Goal: Register for event/course

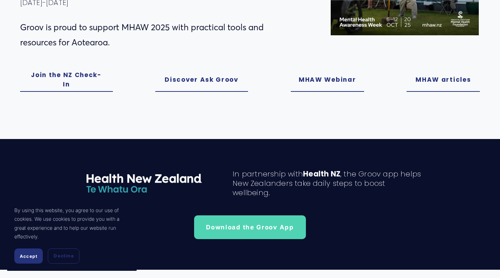
scroll to position [252, 0]
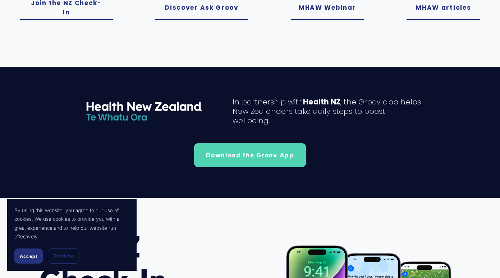
click at [329, 9] on link "MHAW Webinar" at bounding box center [327, 8] width 73 height 24
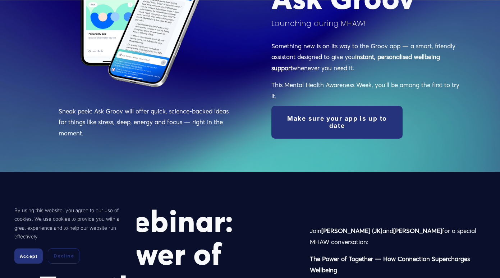
scroll to position [896, 0]
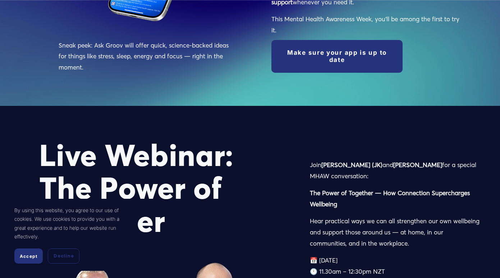
drag, startPoint x: 27, startPoint y: 259, endPoint x: 193, endPoint y: 209, distance: 173.8
click at [27, 259] on button "Accept" at bounding box center [28, 255] width 28 height 15
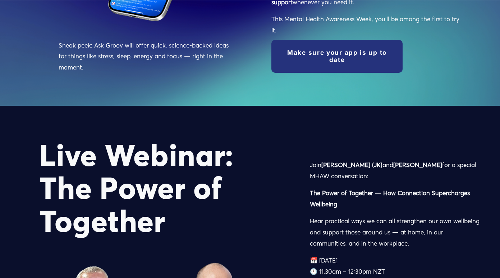
scroll to position [968, 0]
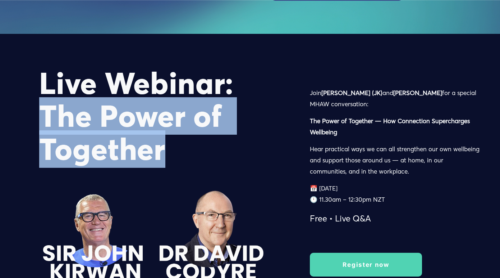
drag, startPoint x: 169, startPoint y: 159, endPoint x: 46, endPoint y: 128, distance: 126.6
click at [46, 128] on h1 "Live Webinar: The Power of Together" at bounding box center [162, 116] width 247 height 99
drag, startPoint x: 46, startPoint y: 128, endPoint x: 67, endPoint y: 125, distance: 21.5
copy h1 "The Power of Together"
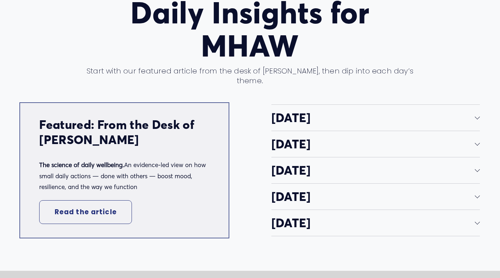
scroll to position [1363, 0]
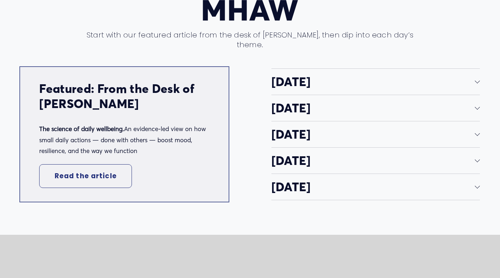
click at [476, 84] on div at bounding box center [477, 81] width 5 height 5
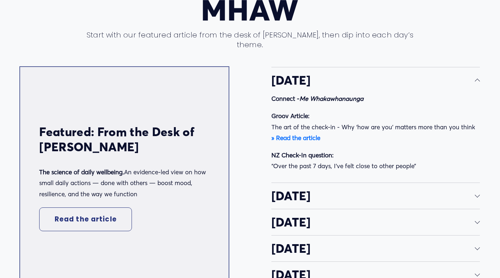
click at [296, 141] on strong "» Read the article" at bounding box center [295, 138] width 49 height 8
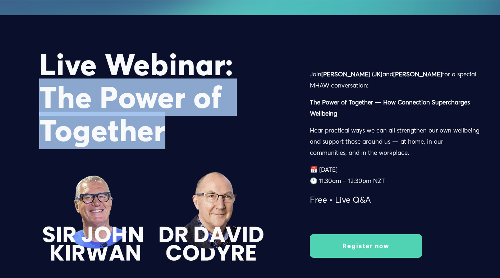
scroll to position [1004, 0]
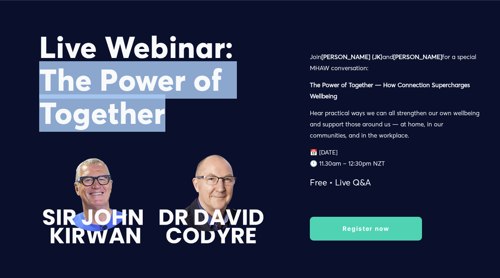
click at [370, 232] on link "Register now" at bounding box center [366, 228] width 112 height 24
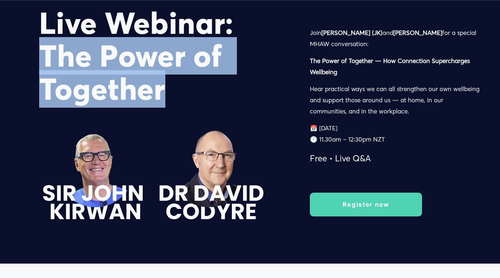
scroll to position [1043, 0]
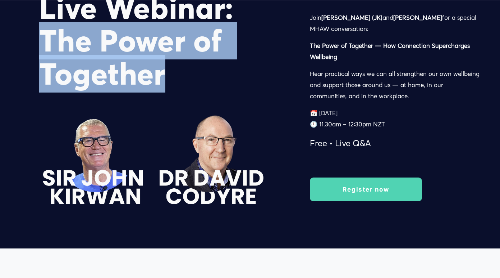
click at [371, 194] on link "Register now" at bounding box center [366, 189] width 112 height 24
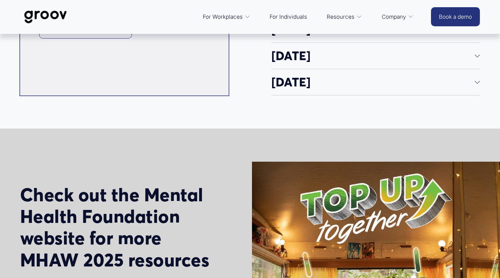
scroll to position [1508, 0]
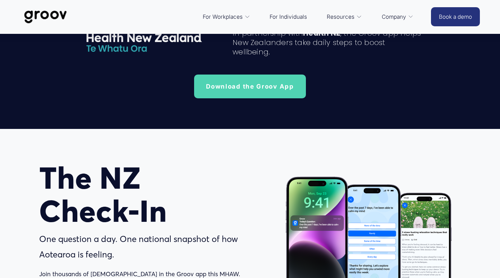
scroll to position [252, 0]
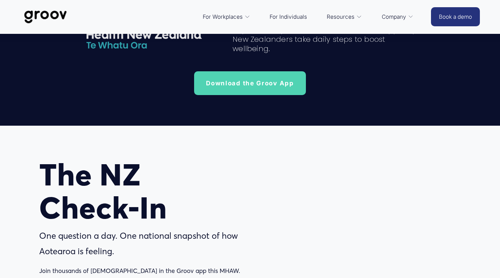
scroll to position [144, 0]
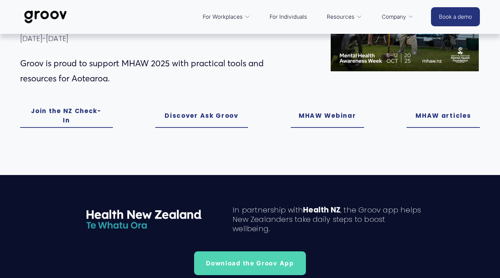
click at [324, 119] on link "MHAW Webinar" at bounding box center [327, 116] width 73 height 24
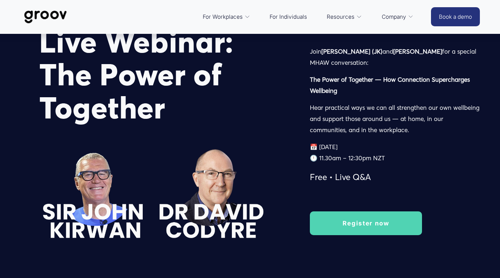
scroll to position [1004, 0]
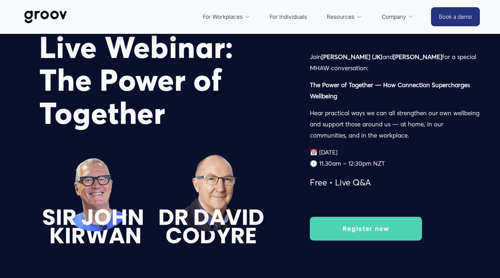
click at [359, 100] on p "The Power of Together — How Connection Supercharges Wellbeing" at bounding box center [395, 90] width 170 height 22
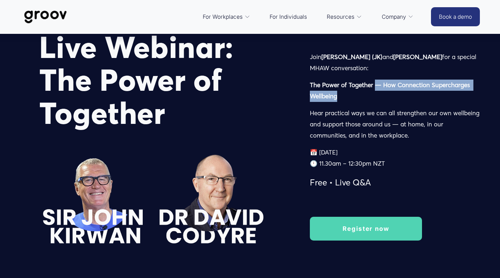
drag, startPoint x: 340, startPoint y: 100, endPoint x: 375, endPoint y: 88, distance: 36.6
click at [375, 88] on p "The Power of Together — How Connection Supercharges Wellbeing" at bounding box center [395, 90] width 170 height 22
drag, startPoint x: 375, startPoint y: 88, endPoint x: 386, endPoint y: 88, distance: 10.8
copy strong "— How Connection Supercharges Wellbeing"
